Goal: Find specific page/section: Find specific page/section

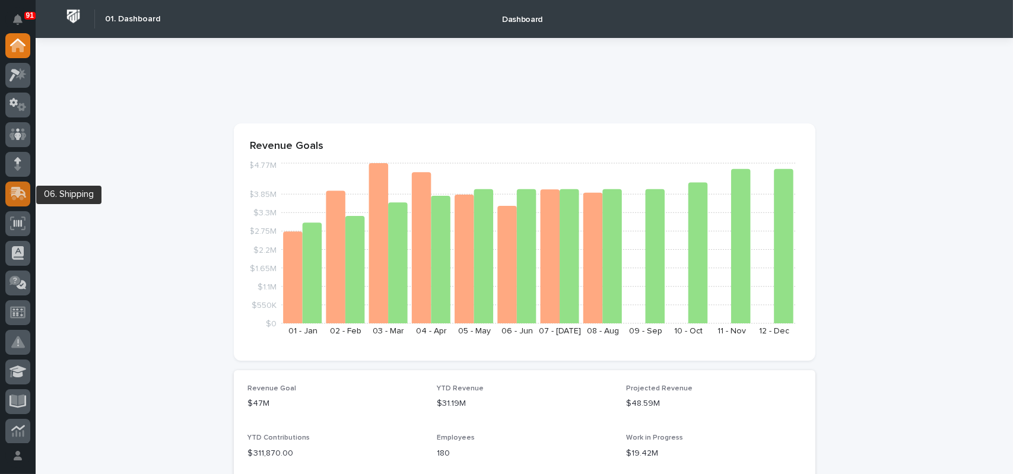
click at [20, 189] on icon at bounding box center [18, 192] width 15 height 11
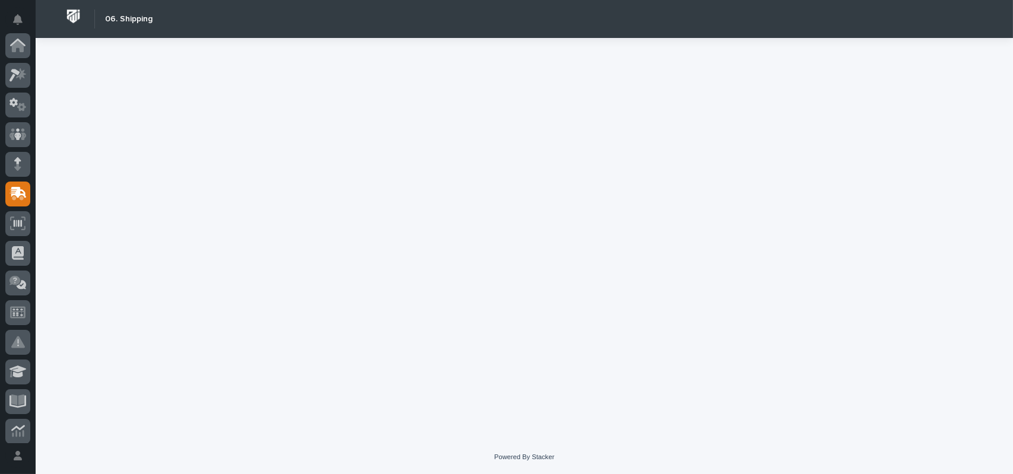
scroll to position [148, 0]
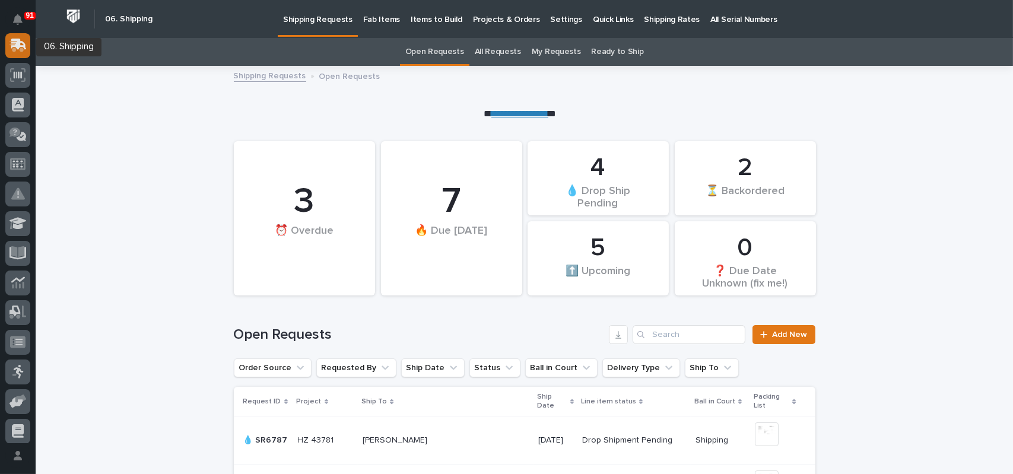
scroll to position [30, 0]
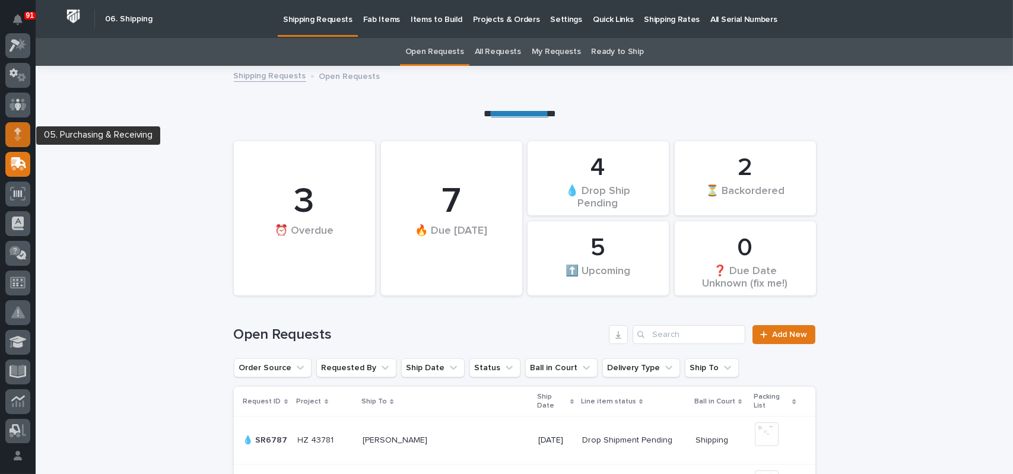
click at [18, 139] on icon at bounding box center [17, 137] width 7 height 7
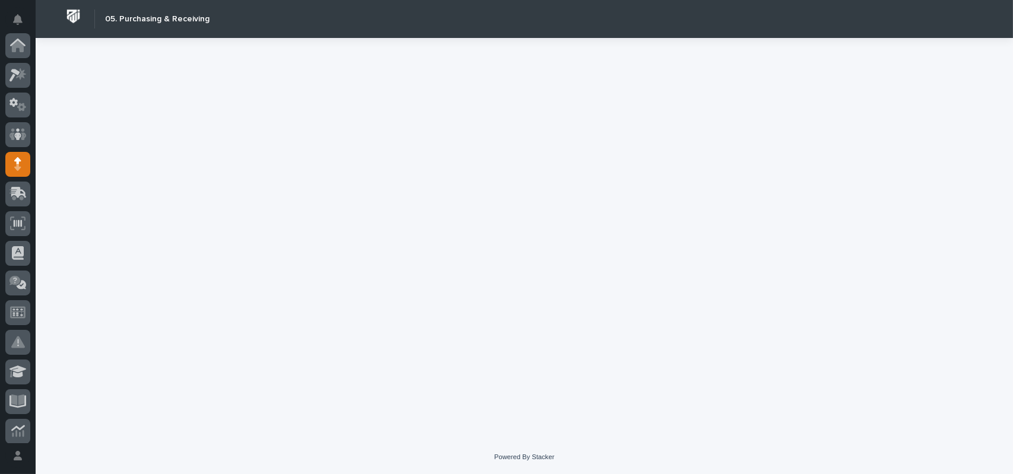
scroll to position [119, 0]
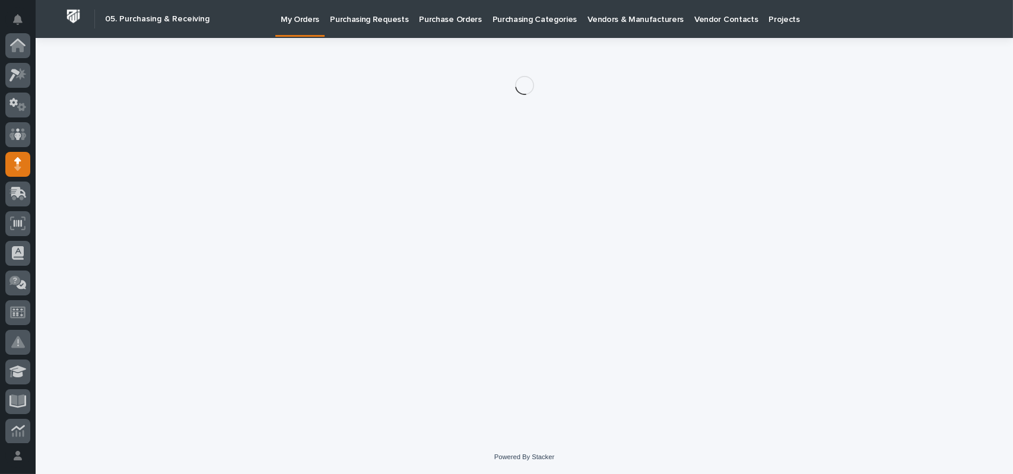
scroll to position [119, 0]
